Goal: Find specific page/section: Find specific page/section

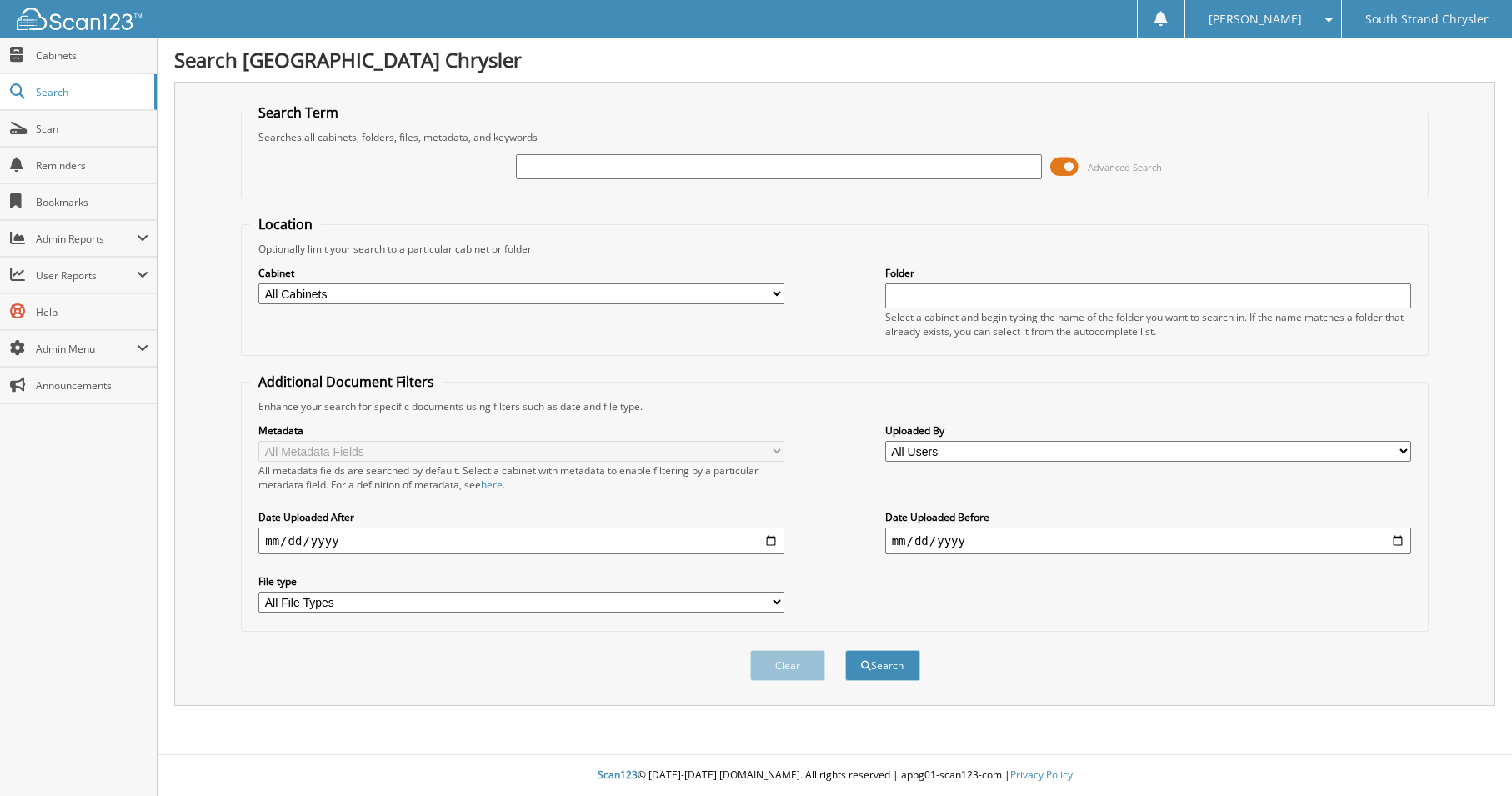
click at [554, 171] on input "text" at bounding box center [779, 166] width 526 height 25
type input "SALES TAX"
click at [845, 650] on button "Search" at bounding box center [883, 666] width 75 height 31
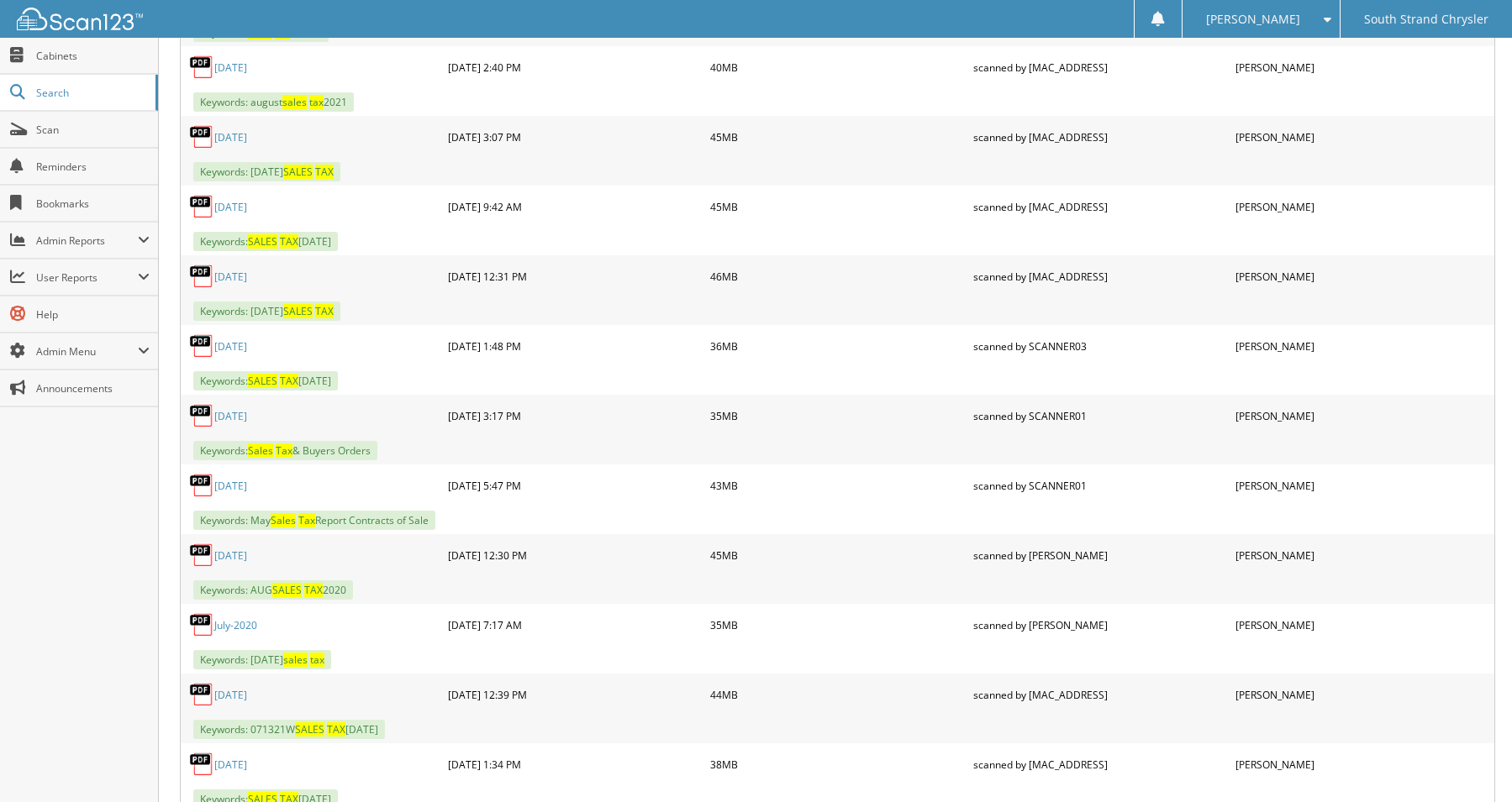
scroll to position [6720, 0]
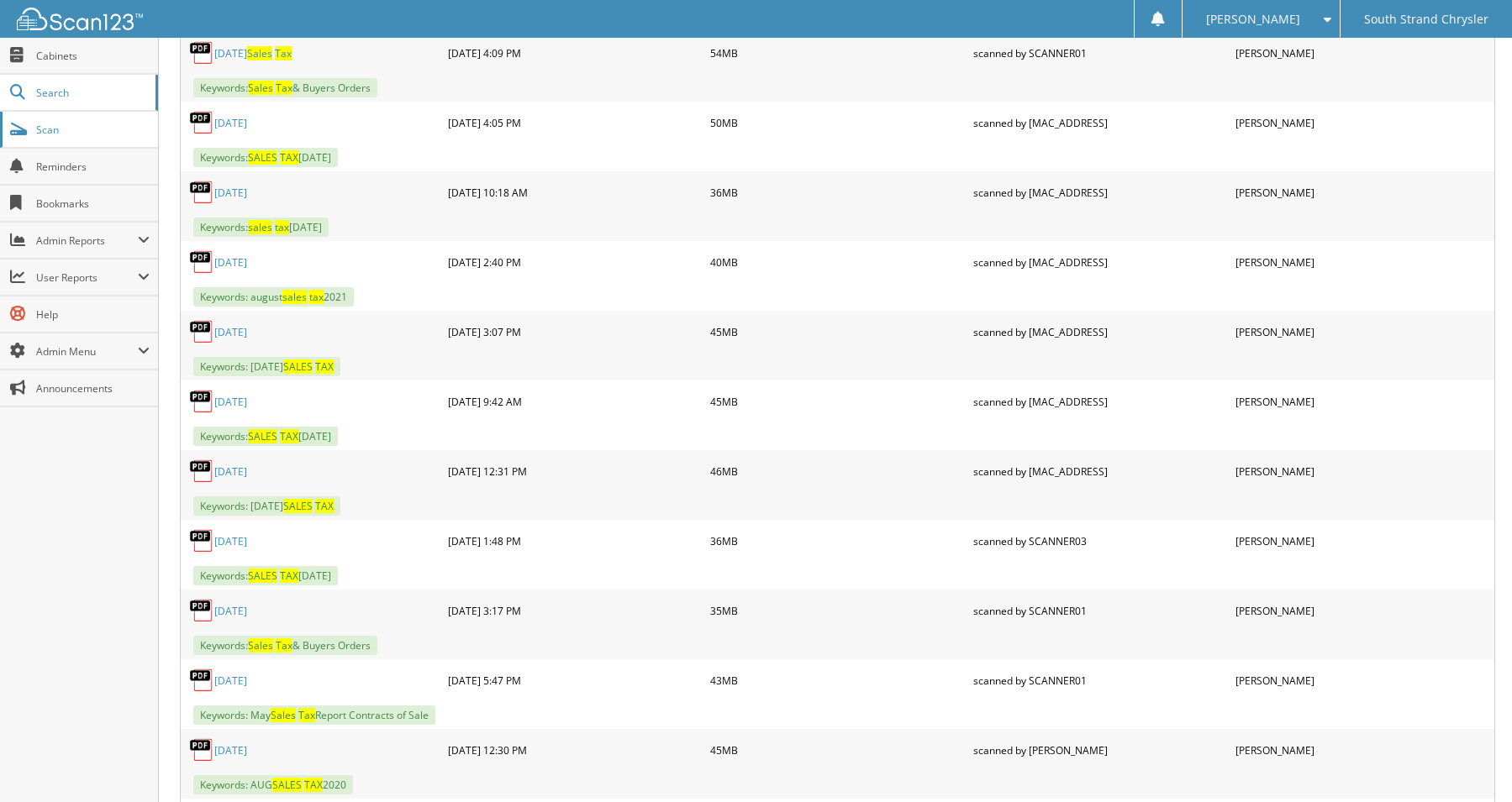
click at [79, 133] on span "Scan" at bounding box center [92, 129] width 114 height 14
